Goal: Find specific page/section: Locate item on page

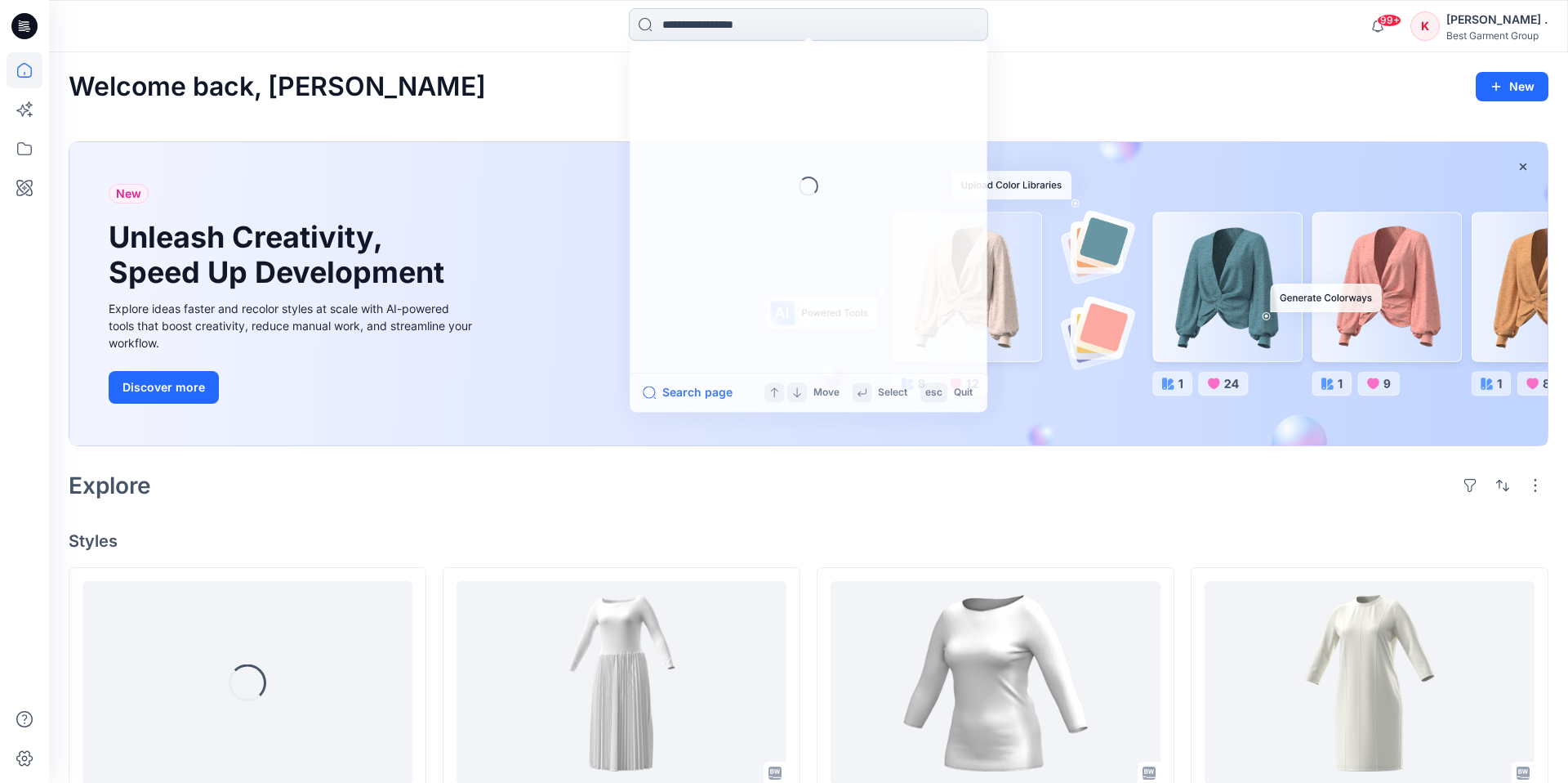
click at [702, 28] on input at bounding box center [808, 24] width 359 height 33
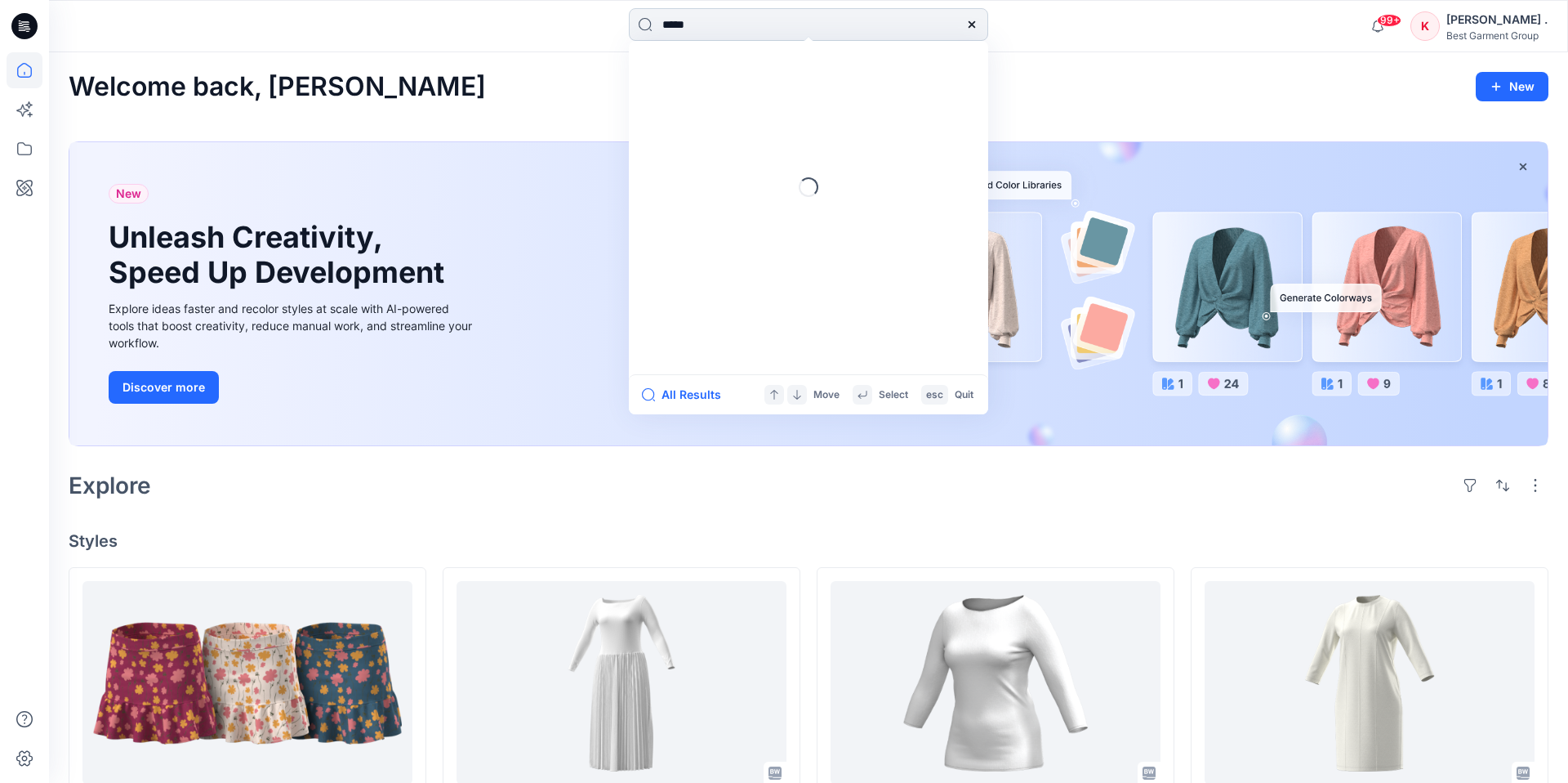
type input "******"
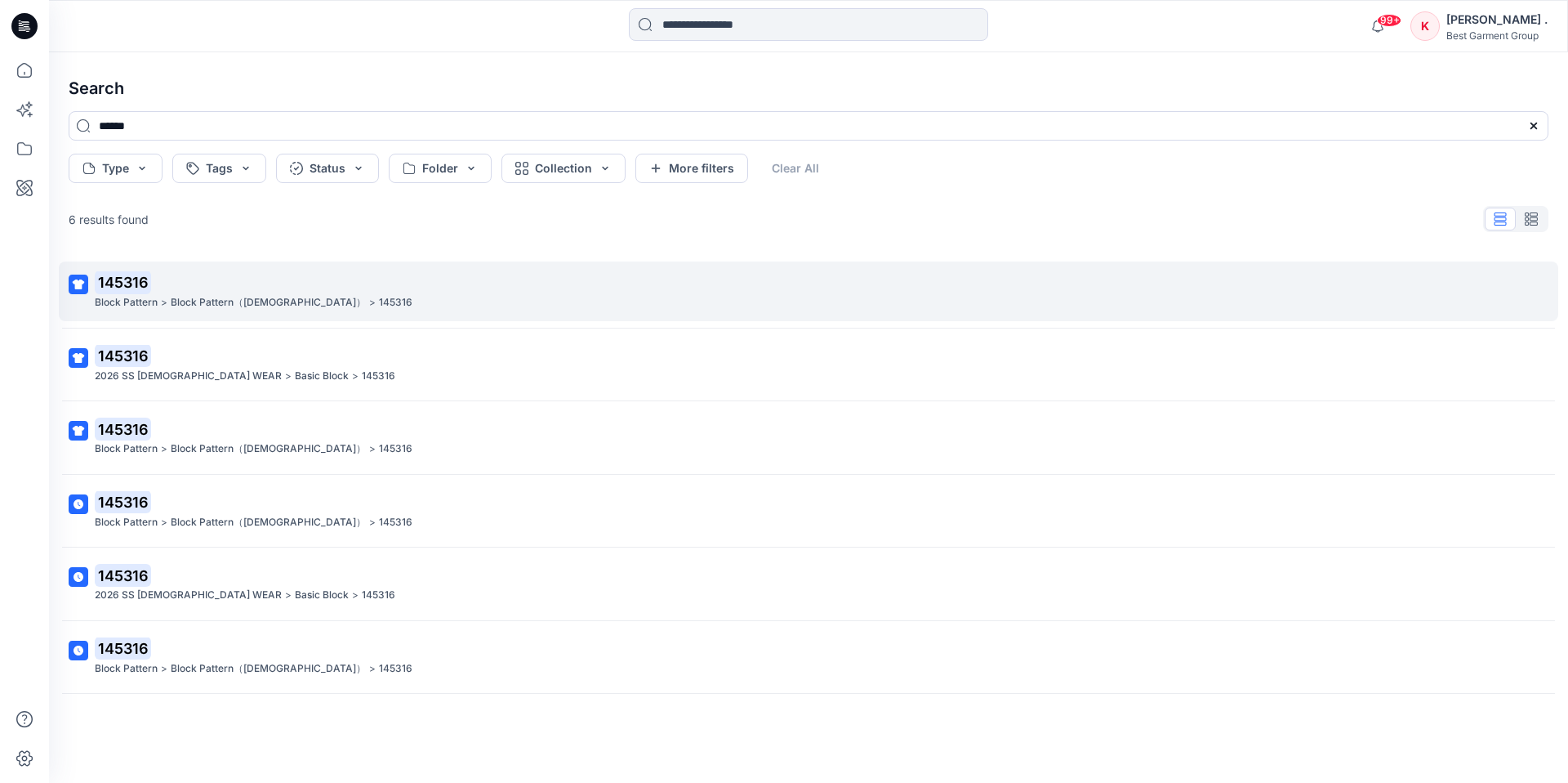
click at [130, 288] on mark "145316" at bounding box center [122, 281] width 56 height 23
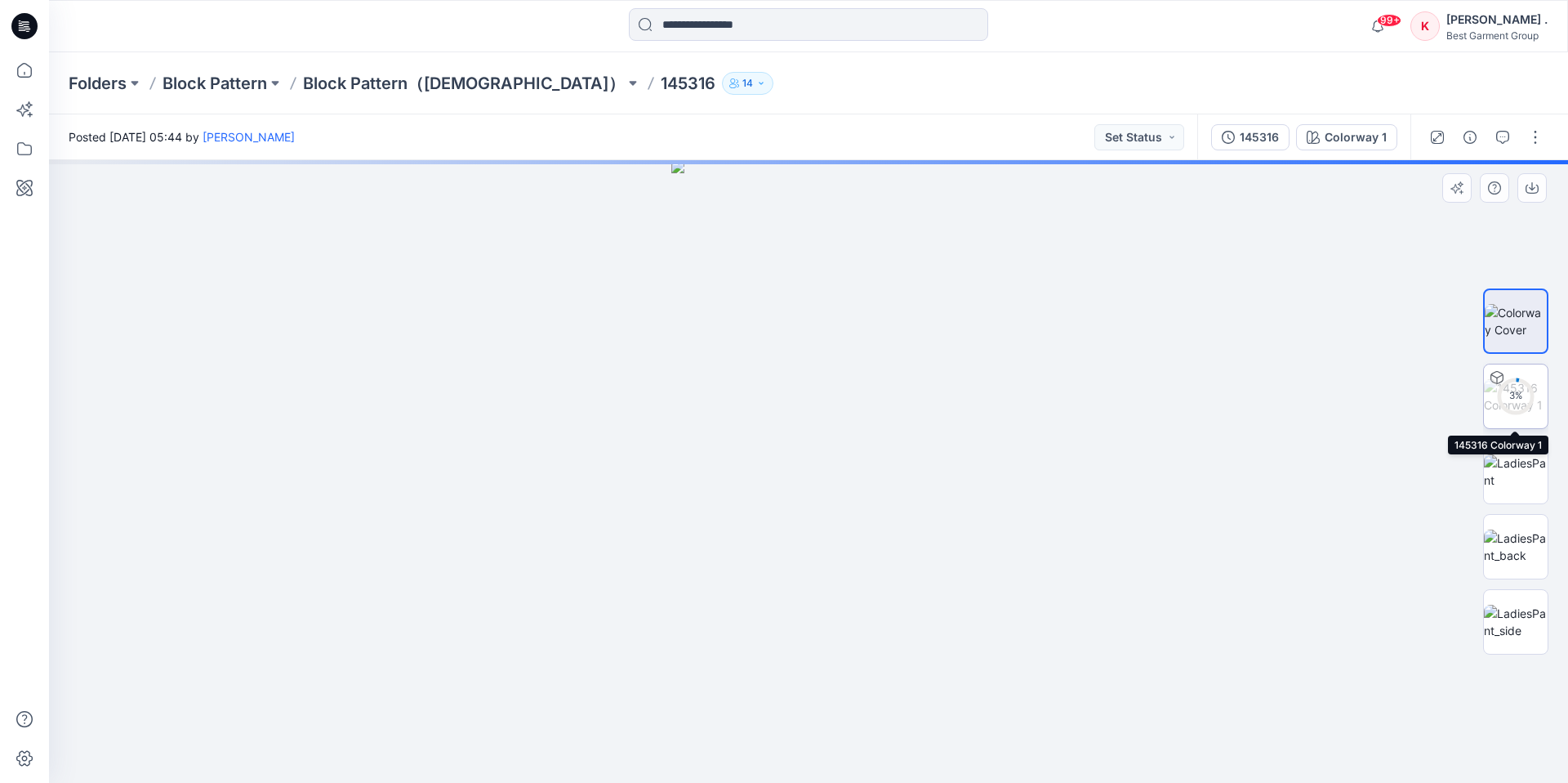
click at [1527, 414] on icon at bounding box center [1515, 396] width 39 height 39
